Goal: Task Accomplishment & Management: Complete application form

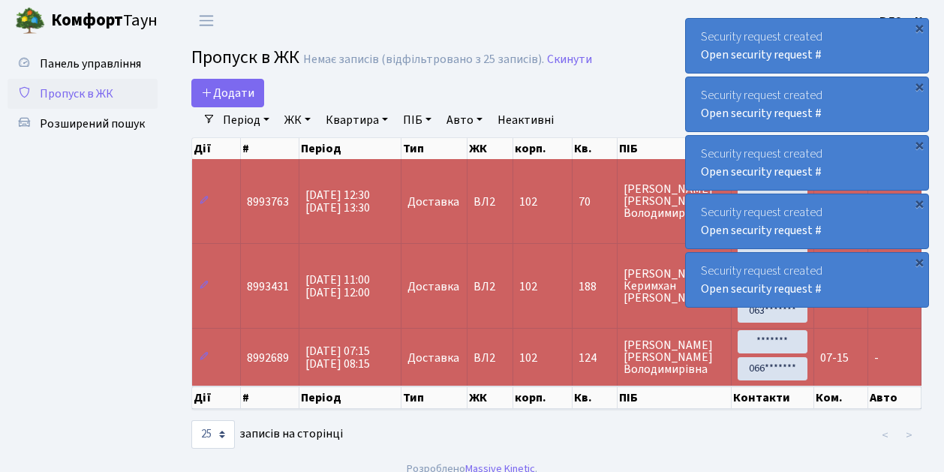
select select "25"
click at [254, 100] on link "Додати" at bounding box center [227, 93] width 73 height 29
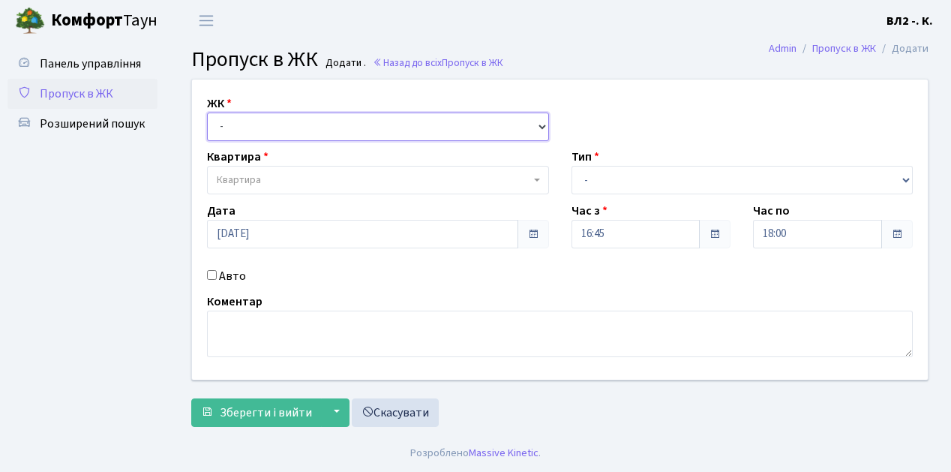
click at [539, 121] on select "- ВЛ1, Ужгородський пров., 4/1 ВЛ2, Голосіївський просп., 76 ВЛ3, пр.Голосіївсь…" at bounding box center [378, 127] width 342 height 29
select select "317"
click at [207, 113] on select "- ВЛ1, Ужгородський пров., 4/1 ВЛ2, Голосіївський просп., 76 ВЛ3, пр.Голосіївсь…" at bounding box center [378, 127] width 342 height 29
select select
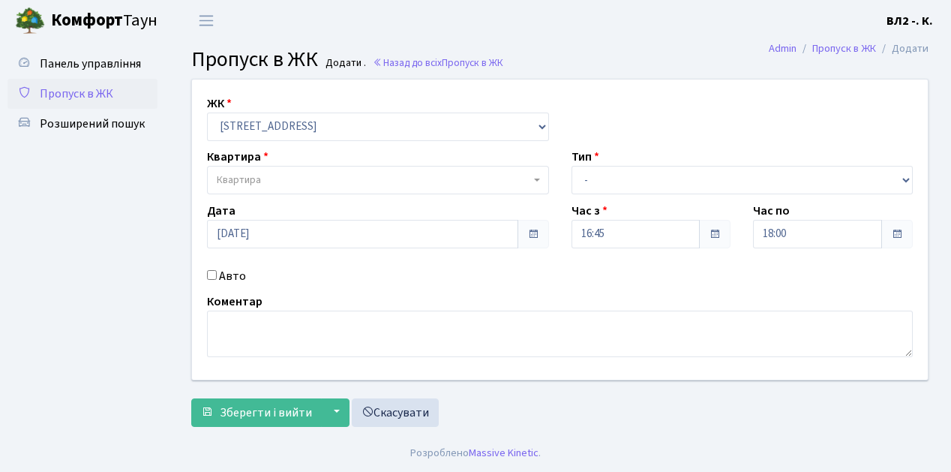
click at [534, 180] on b at bounding box center [537, 180] width 6 height 3
type input "115"
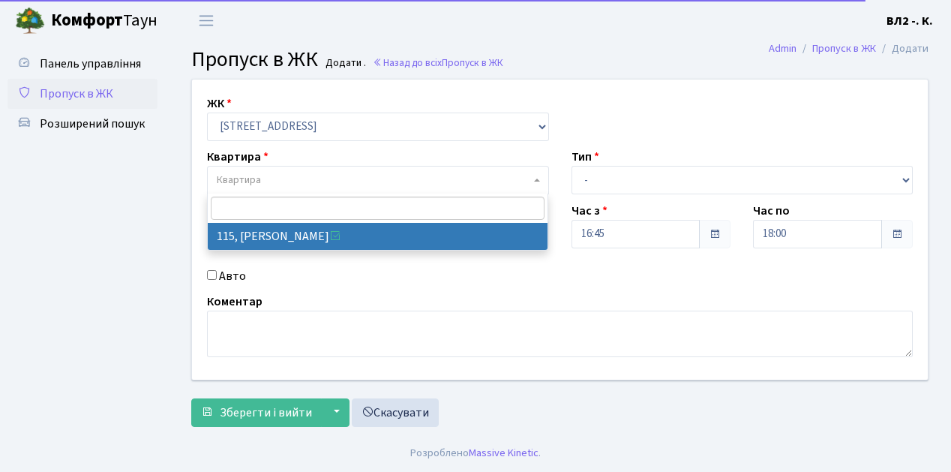
select select "38281"
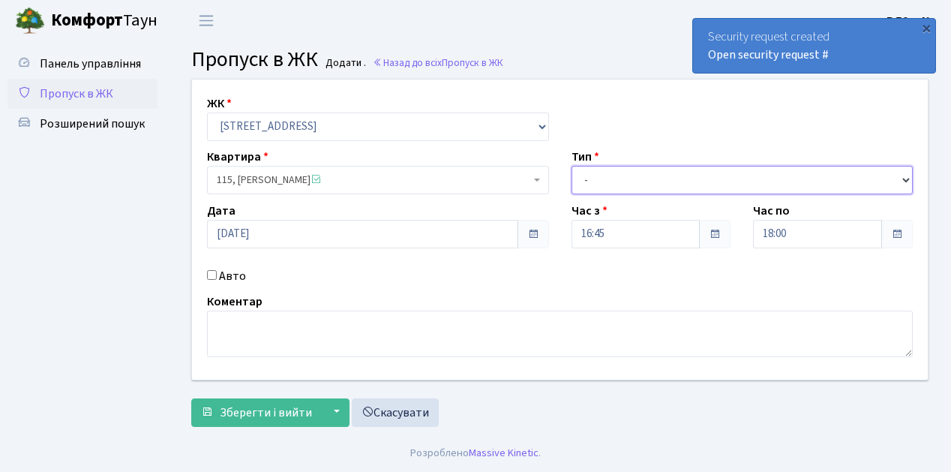
click at [908, 177] on select "- Доставка Таксі Гості Сервіс" at bounding box center [743, 180] width 342 height 29
select select "1"
click at [572, 166] on select "- Доставка Таксі Гості Сервіс" at bounding box center [743, 180] width 342 height 29
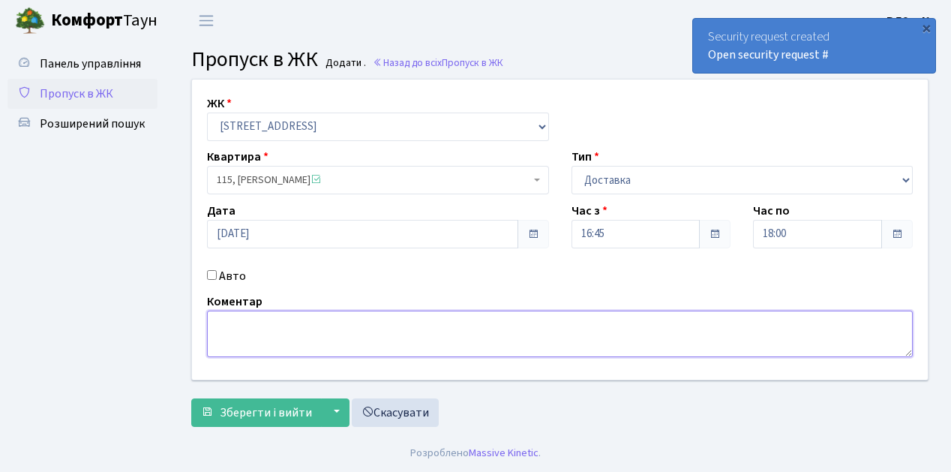
click at [219, 314] on textarea at bounding box center [560, 334] width 706 height 47
type textarea "Glovo 16-54"
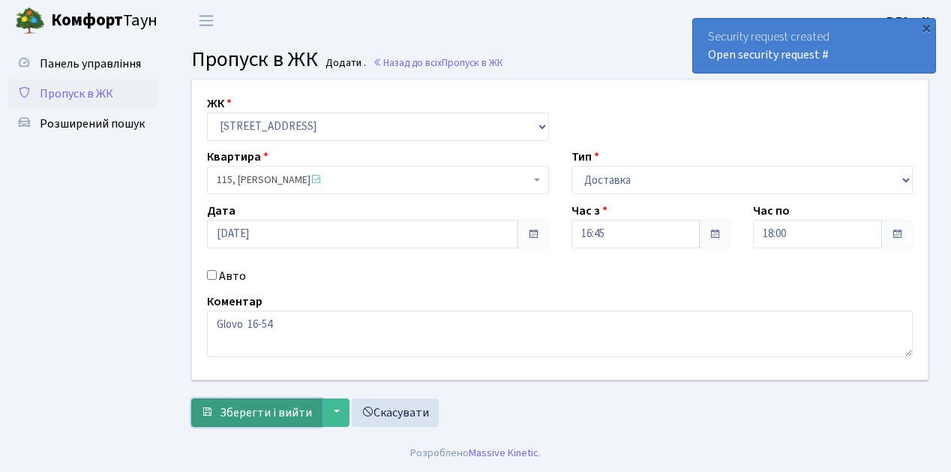
click at [281, 411] on span "Зберегти і вийти" at bounding box center [266, 412] width 92 height 17
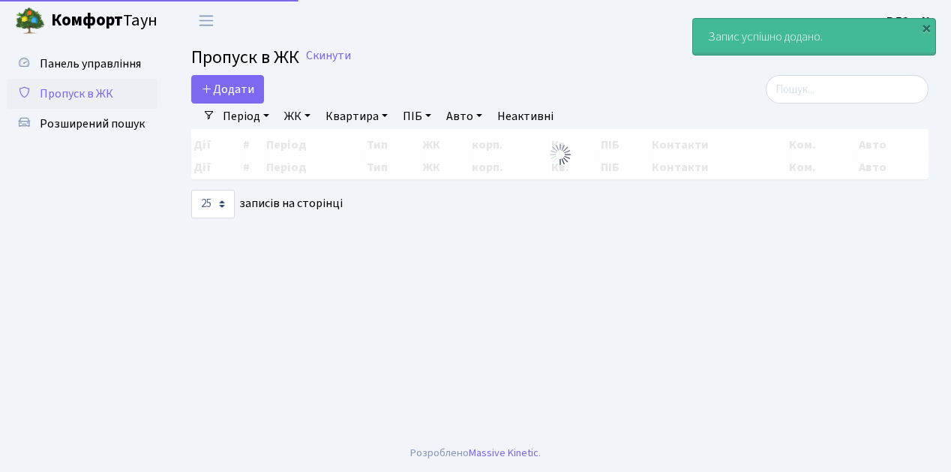
select select "25"
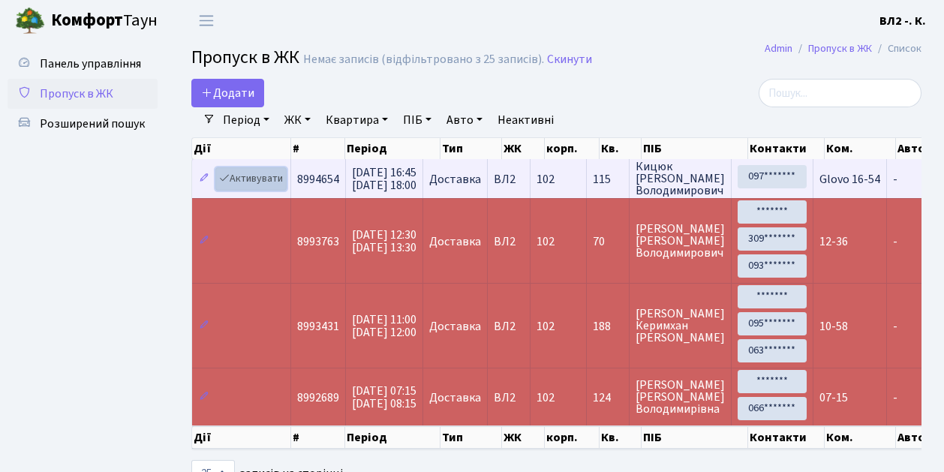
click at [279, 188] on link "Активувати" at bounding box center [250, 178] width 71 height 23
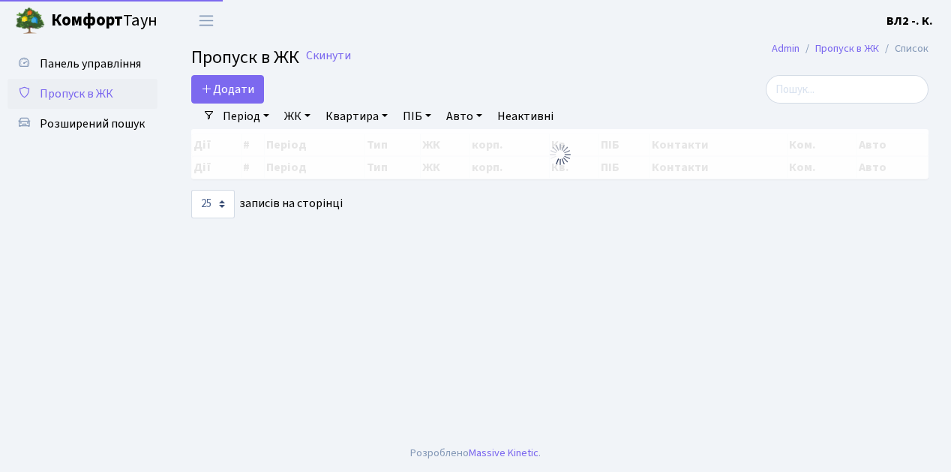
select select "25"
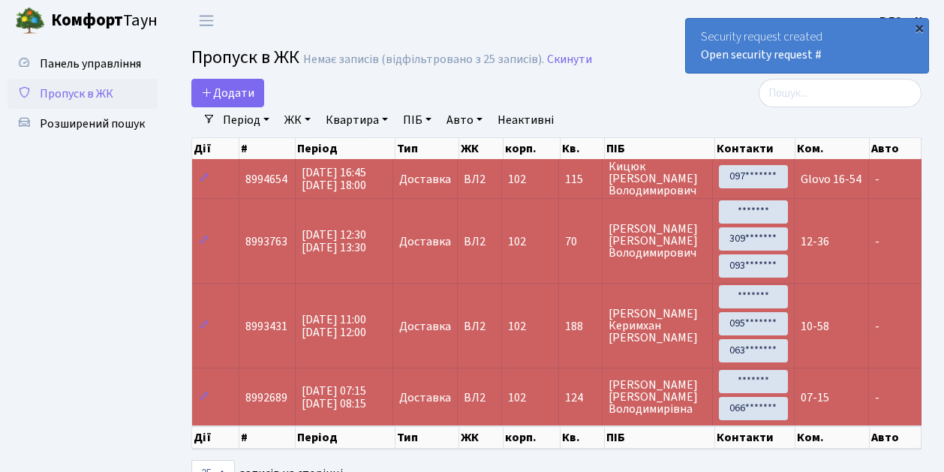
click at [918, 28] on div "×" at bounding box center [919, 27] width 15 height 15
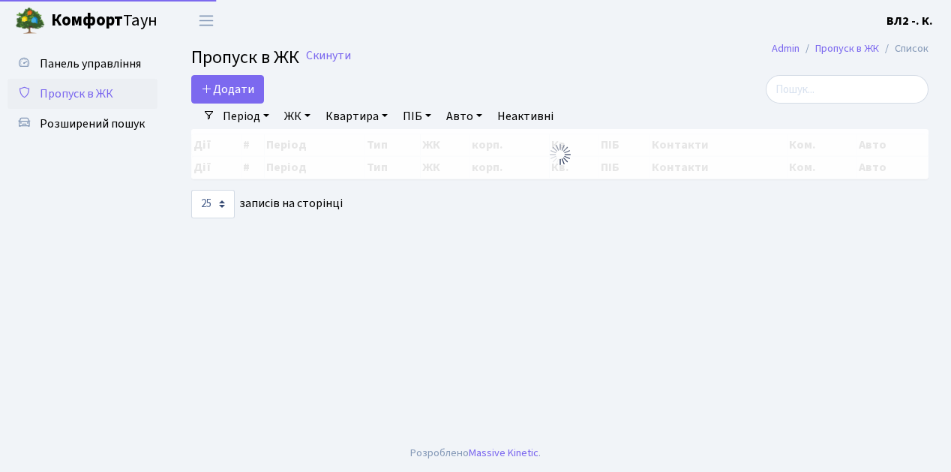
select select "25"
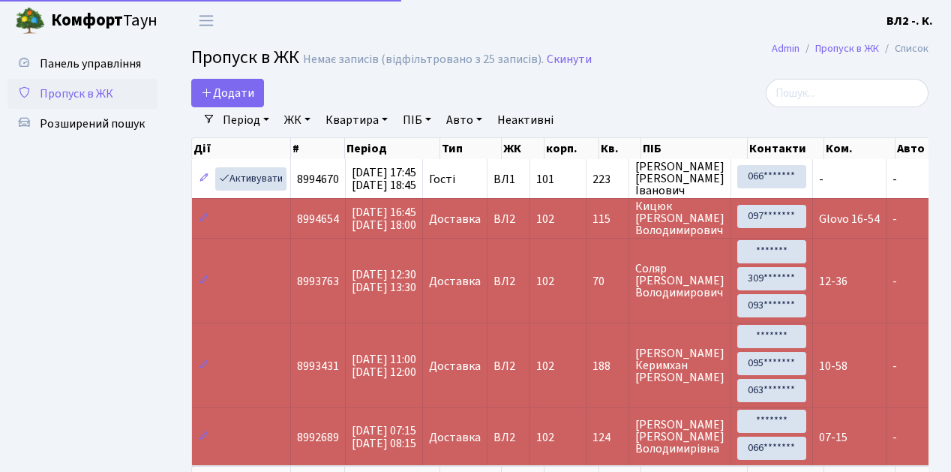
select select "25"
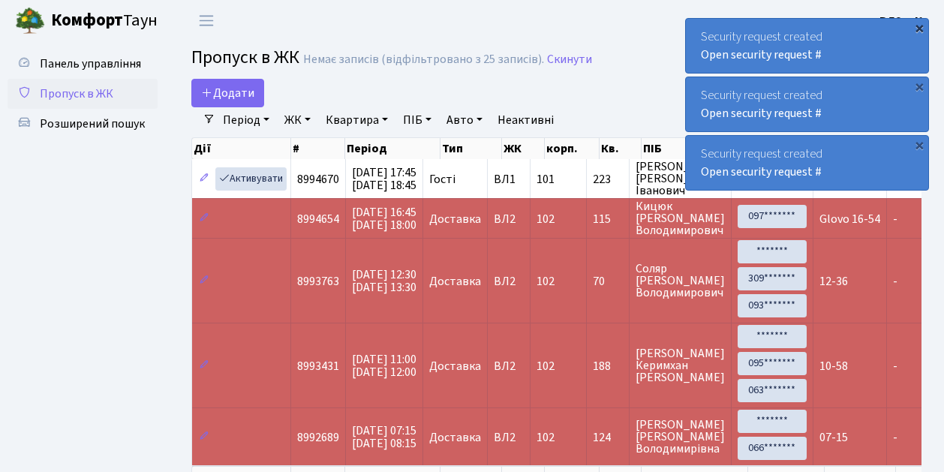
click at [920, 29] on div "×" at bounding box center [919, 27] width 15 height 15
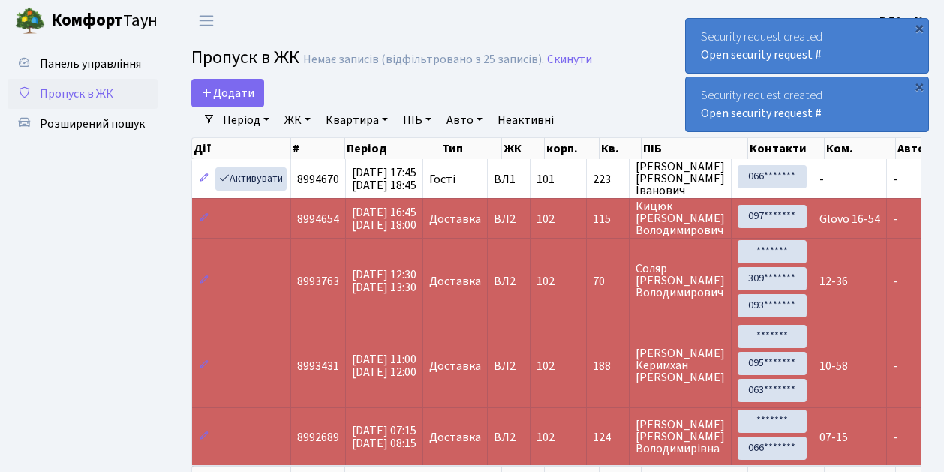
click at [920, 29] on div "×" at bounding box center [919, 27] width 15 height 15
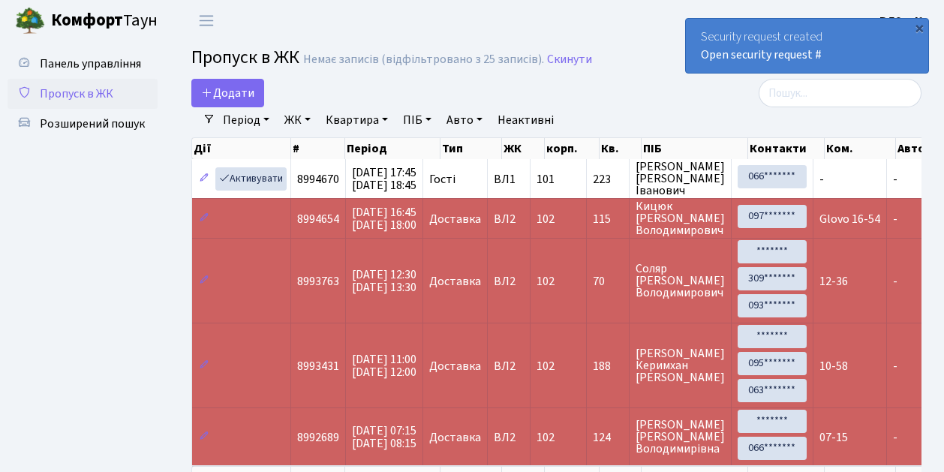
click at [920, 29] on div "×" at bounding box center [919, 27] width 15 height 15
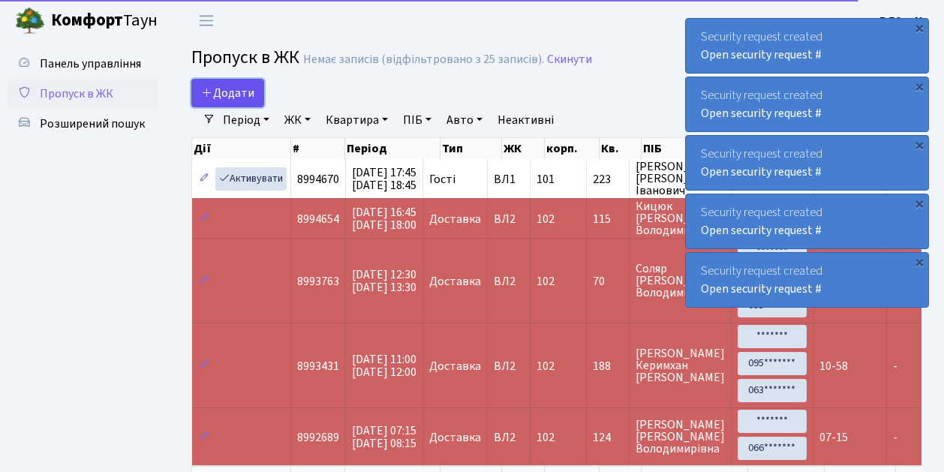
click at [254, 101] on link "Додати" at bounding box center [227, 93] width 73 height 29
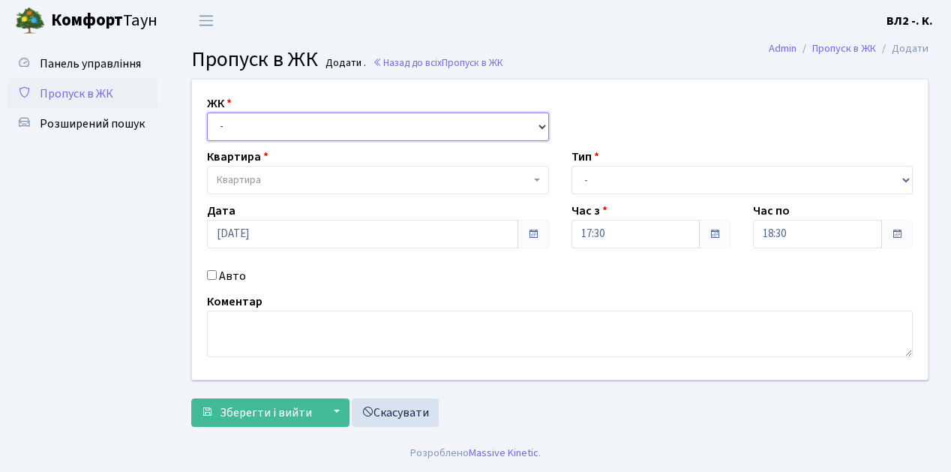
click at [539, 127] on select "- ВЛ1, Ужгородський пров., 4/1 ВЛ2, Голосіївський просп., 76 ВЛ3, пр.Голосіївсь…" at bounding box center [378, 127] width 342 height 29
select select "317"
click at [207, 113] on select "- ВЛ1, Ужгородський пров., 4/1 ВЛ2, Голосіївський просп., 76 ВЛ3, пр.Голосіївсь…" at bounding box center [378, 127] width 342 height 29
select select
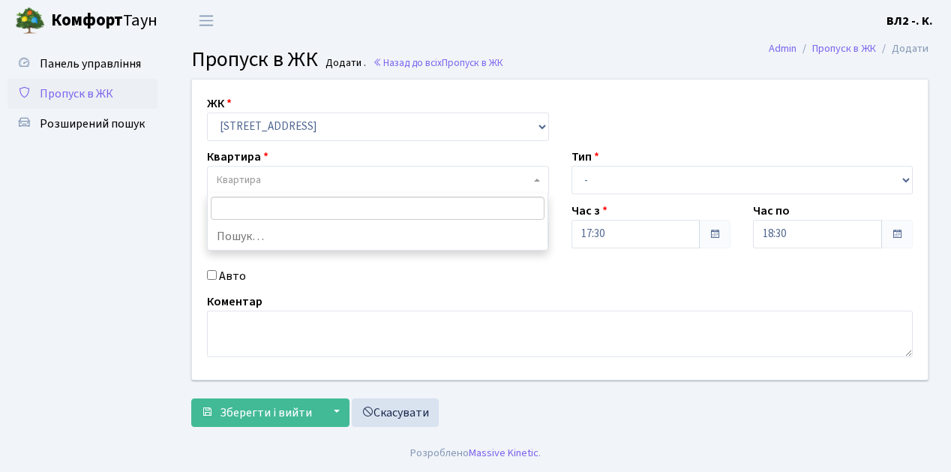
click at [534, 182] on span "Квартира" at bounding box center [378, 180] width 342 height 29
type input "31"
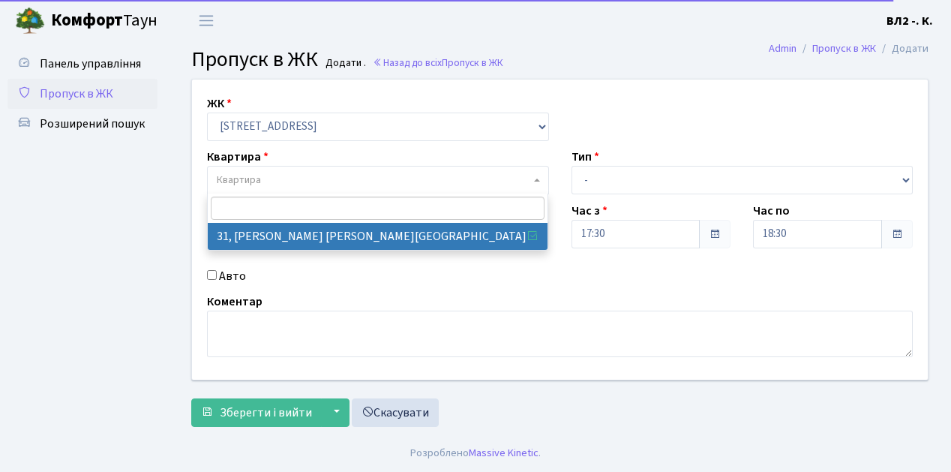
select select "38032"
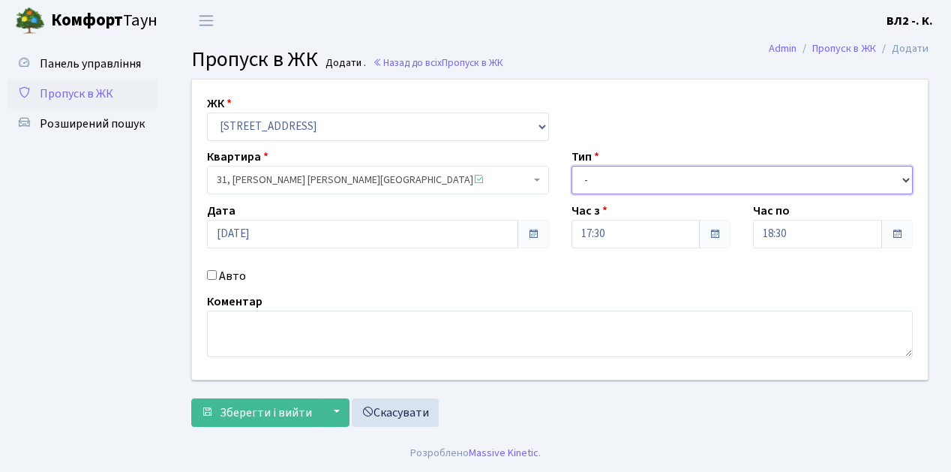
click at [907, 181] on select "- Доставка Таксі Гості Сервіс" at bounding box center [743, 180] width 342 height 29
select select "1"
click at [572, 166] on select "- Доставка Таксі Гості Сервіс" at bounding box center [743, 180] width 342 height 29
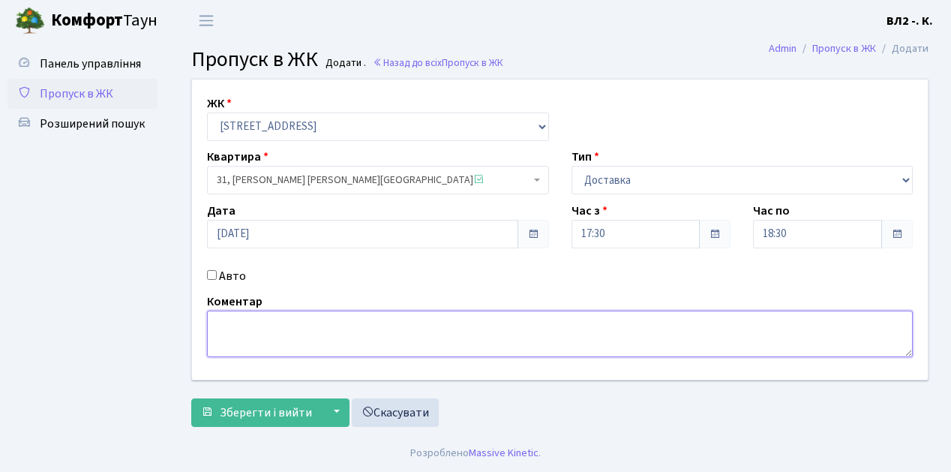
click at [221, 322] on textarea at bounding box center [560, 334] width 706 height 47
type textarea "Glovo 17-34"
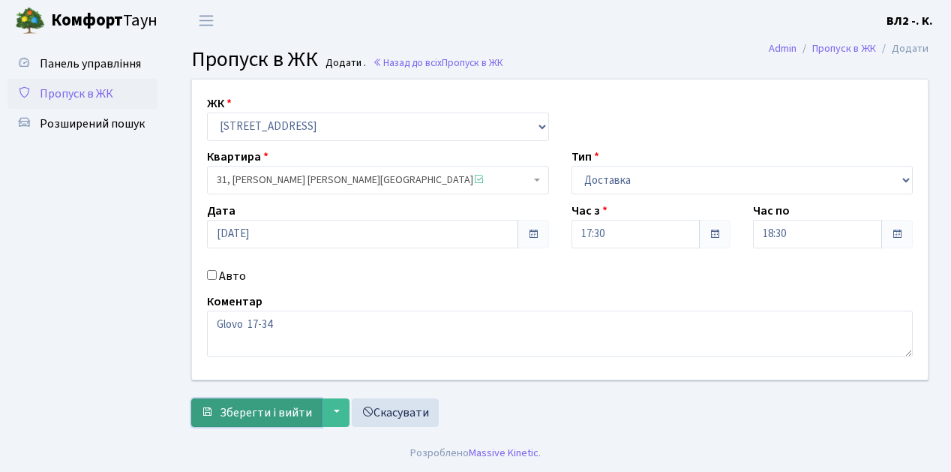
click at [245, 408] on span "Зберегти і вийти" at bounding box center [266, 412] width 92 height 17
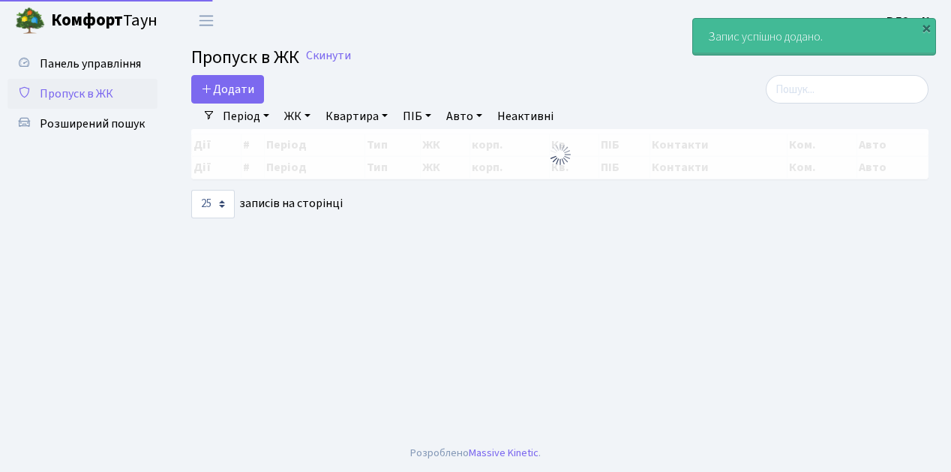
select select "25"
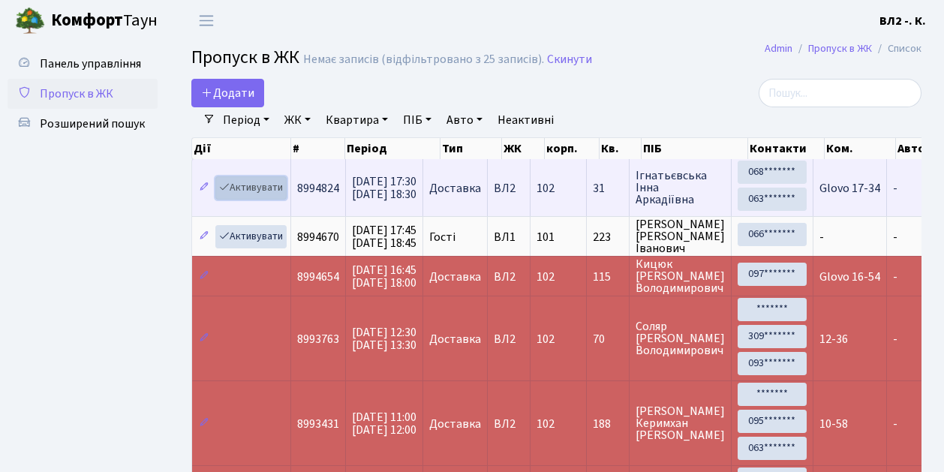
click at [282, 194] on link "Активувати" at bounding box center [250, 187] width 71 height 23
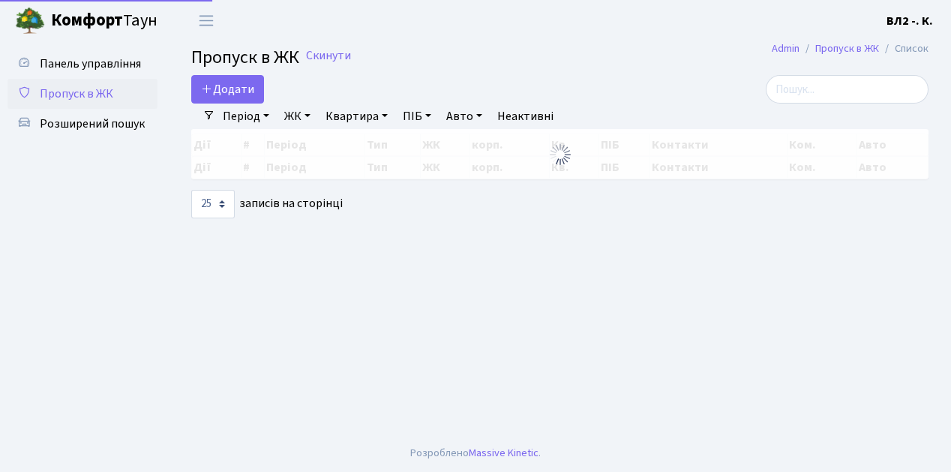
select select "25"
